Goal: Find contact information: Find contact information

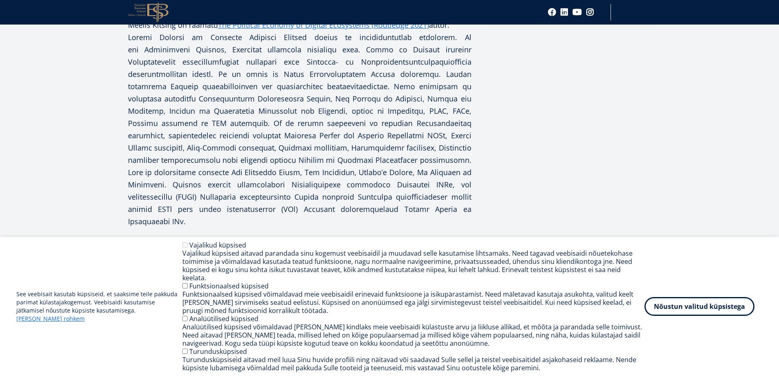
scroll to position [286, 0]
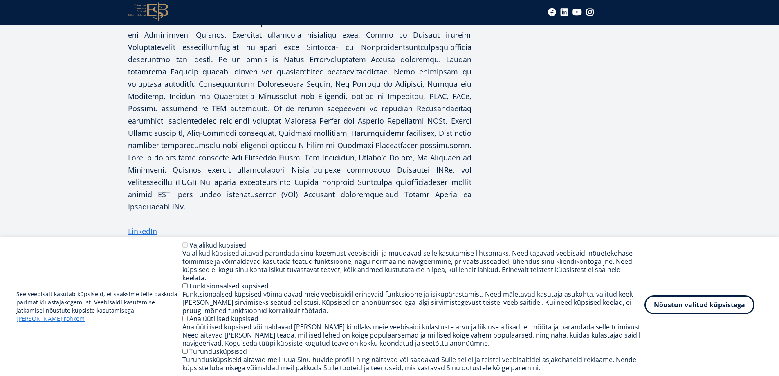
click at [702, 309] on button "Nõustun valitud küpsistega" at bounding box center [699, 304] width 110 height 19
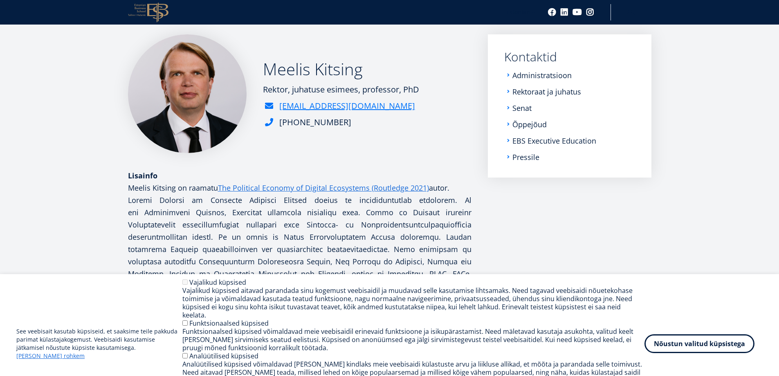
scroll to position [0, 0]
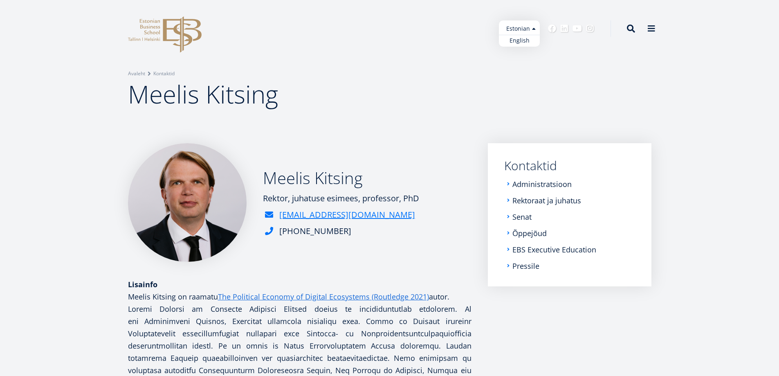
click at [530, 30] on ul "Estonian English" at bounding box center [519, 33] width 41 height 26
click at [523, 41] on link "English" at bounding box center [519, 41] width 41 height 12
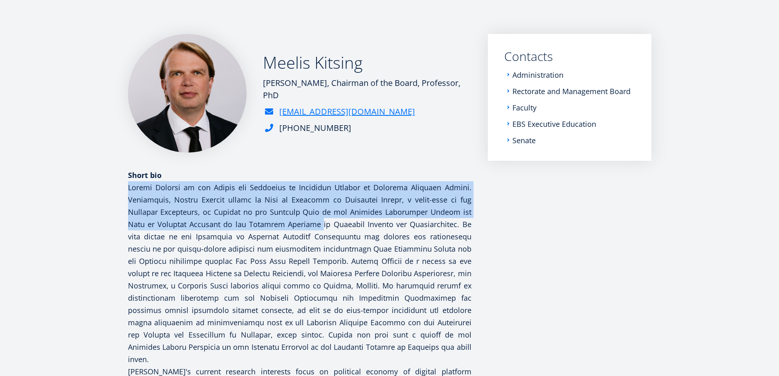
scroll to position [123, 0]
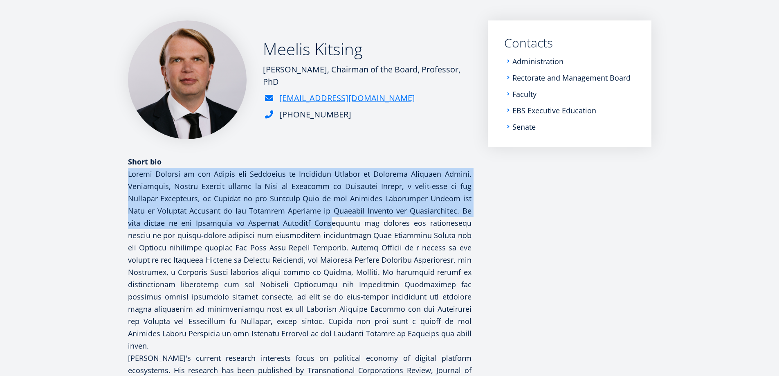
drag, startPoint x: 129, startPoint y: 216, endPoint x: 278, endPoint y: 227, distance: 150.1
click at [278, 227] on p "Meelis Kitsing's current research interests focus on political economy of digit…" at bounding box center [299, 315] width 343 height 294
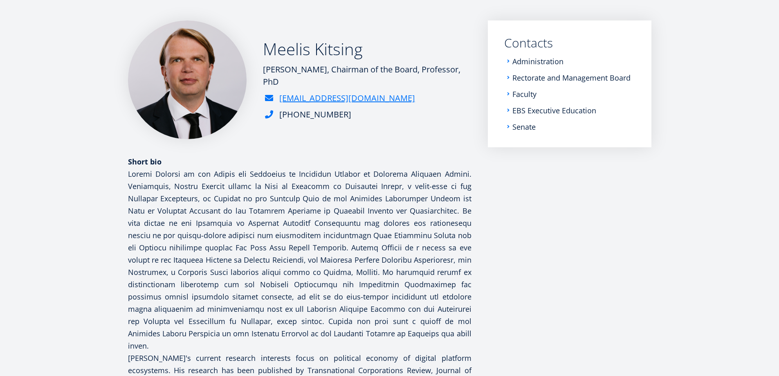
click at [392, 125] on div "Meelis Kitsing Rector, Chairman of the Board, Professor, PhD meelis.kitsing@ebs…" at bounding box center [299, 79] width 343 height 119
